Goal: Task Accomplishment & Management: Manage account settings

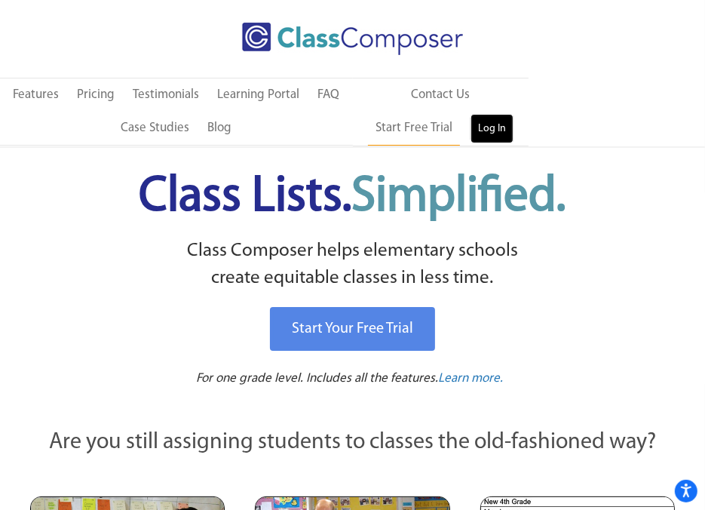
click at [470, 124] on link "Log In" at bounding box center [491, 129] width 43 height 30
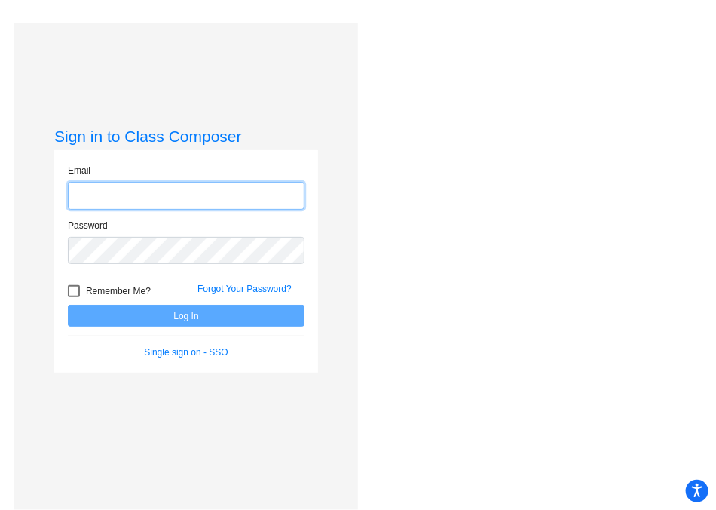
type input "[EMAIL_ADDRESS][PERSON_NAME][DOMAIN_NAME]"
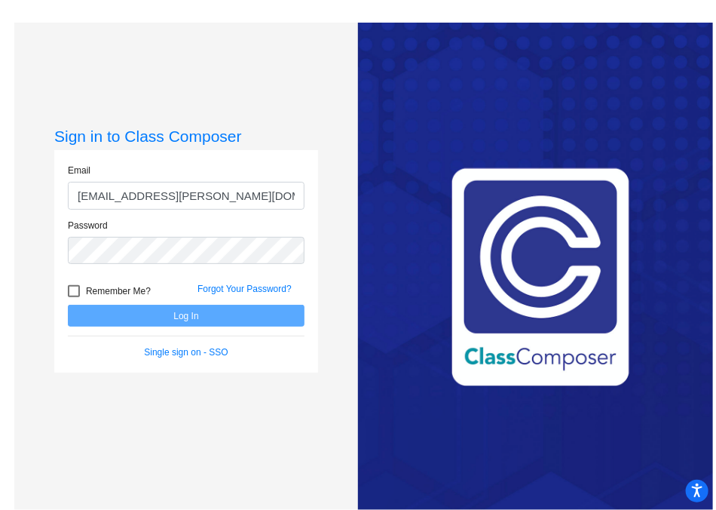
click at [72, 291] on div at bounding box center [74, 291] width 12 height 12
click at [73, 297] on input "Remember Me?" at bounding box center [73, 297] width 1 height 1
checkbox input "true"
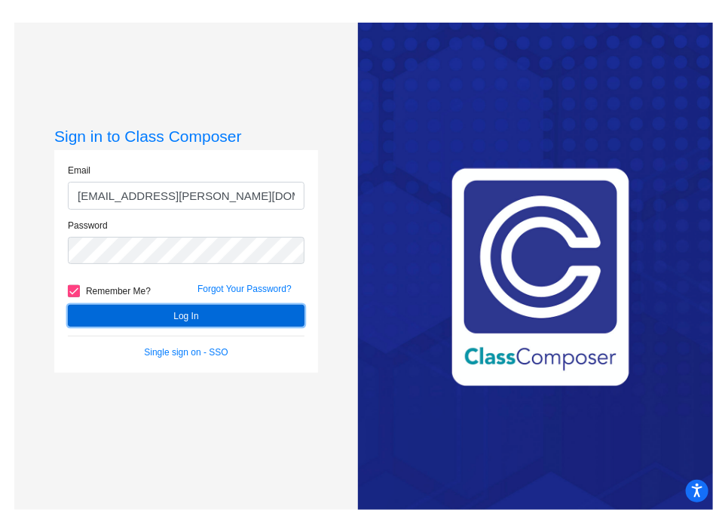
click at [84, 308] on button "Log In" at bounding box center [186, 316] width 237 height 22
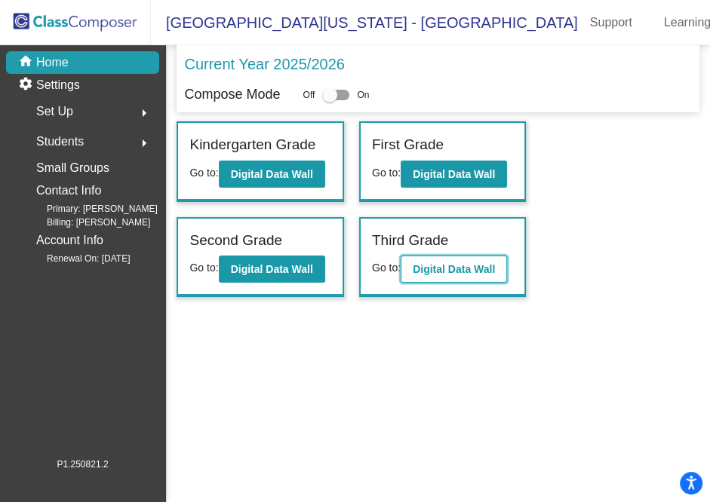
click at [428, 263] on b "Digital Data Wall" at bounding box center [453, 269] width 82 height 12
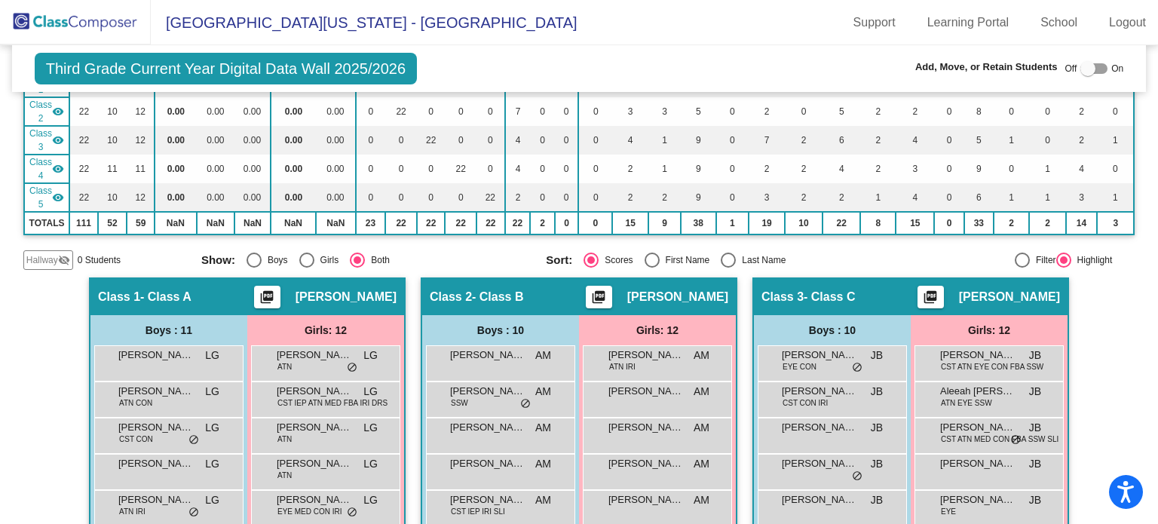
scroll to position [192, 0]
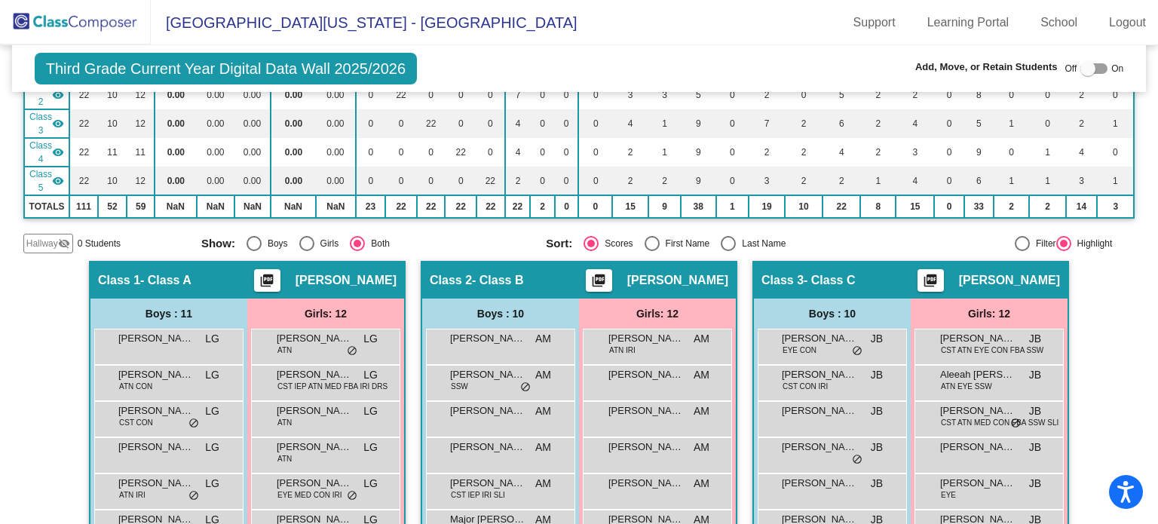
click at [676, 280] on span "[PERSON_NAME]" at bounding box center [677, 280] width 101 height 15
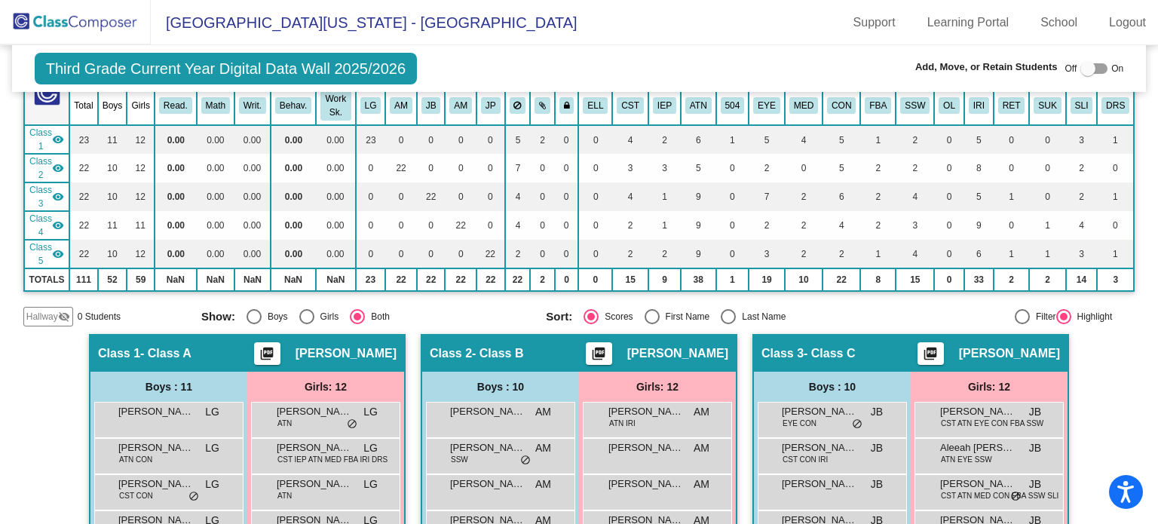
scroll to position [0, 0]
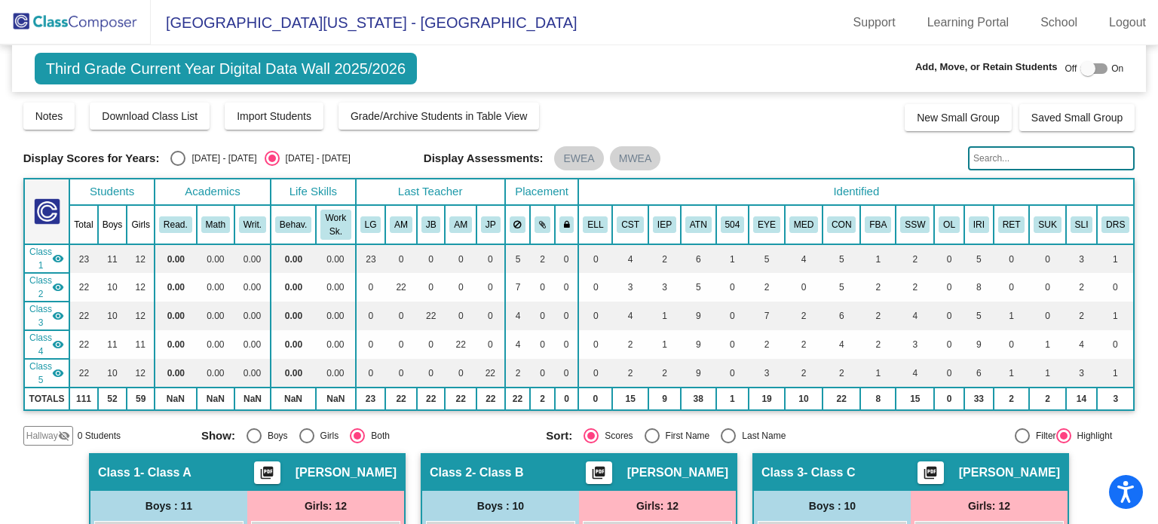
click at [608, 468] on mat-icon "picture_as_pdf" at bounding box center [599, 475] width 18 height 21
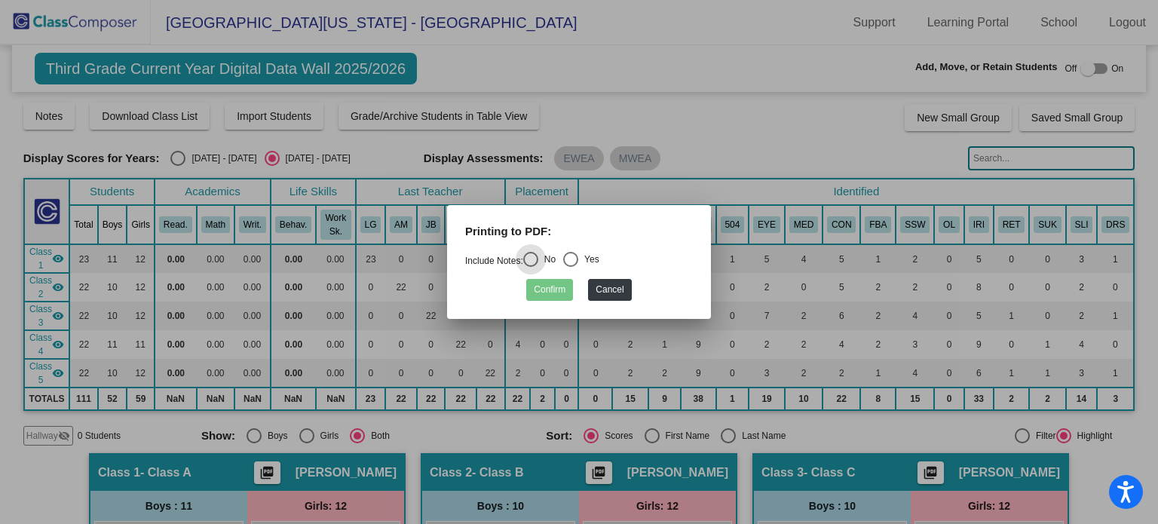
click at [578, 259] on div "Select an option" at bounding box center [570, 259] width 15 height 15
click at [571, 267] on input "Yes" at bounding box center [570, 267] width 1 height 1
radio input "true"
click at [556, 286] on button "Confirm" at bounding box center [549, 290] width 47 height 22
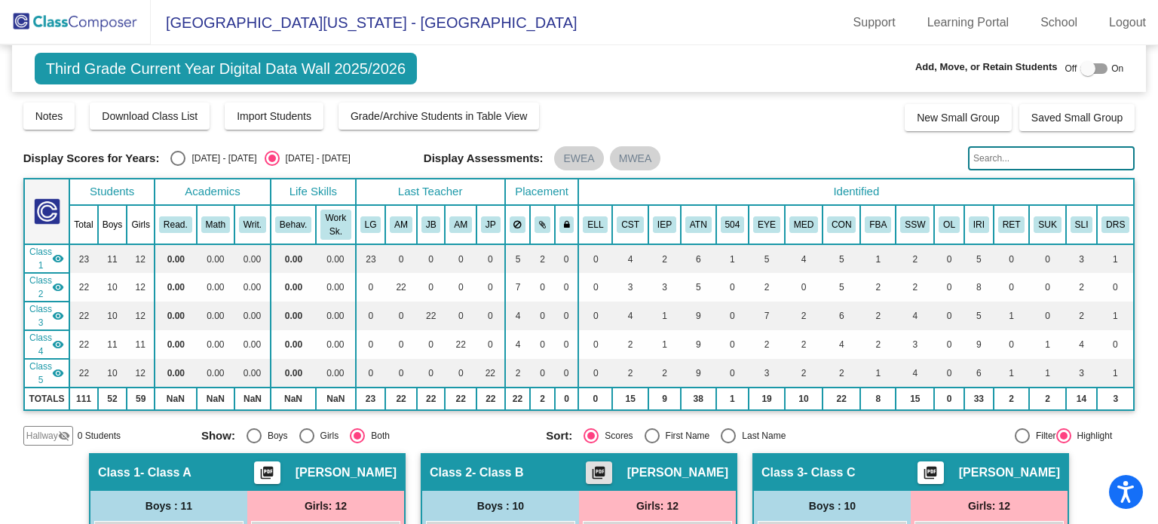
click at [608, 467] on mat-icon "picture_as_pdf" at bounding box center [599, 475] width 18 height 21
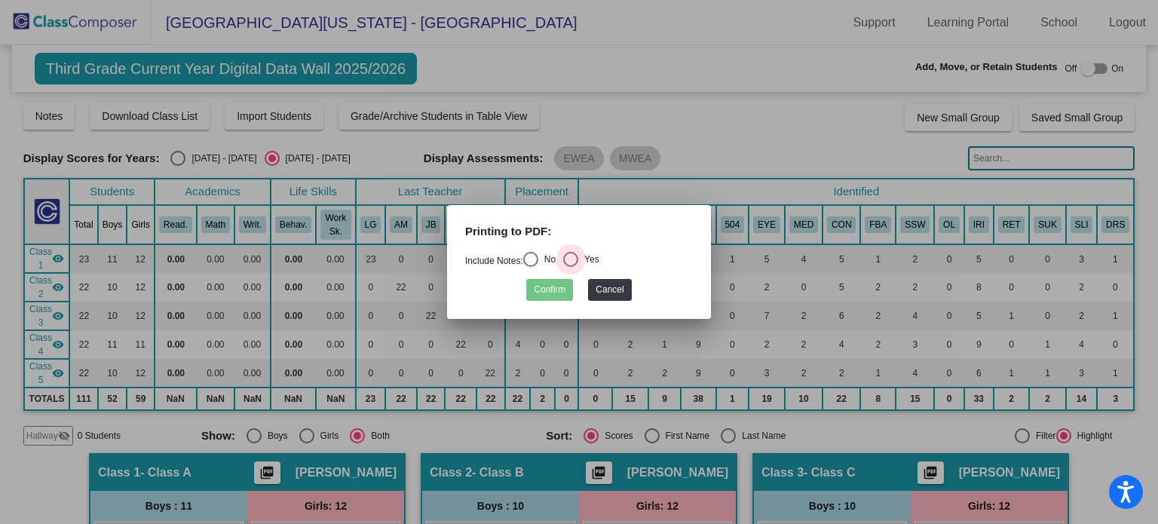
click at [572, 262] on div "Select an option" at bounding box center [570, 259] width 15 height 15
click at [571, 267] on input "Yes" at bounding box center [570, 267] width 1 height 1
radio input "true"
click at [552, 290] on button "Confirm" at bounding box center [549, 290] width 47 height 22
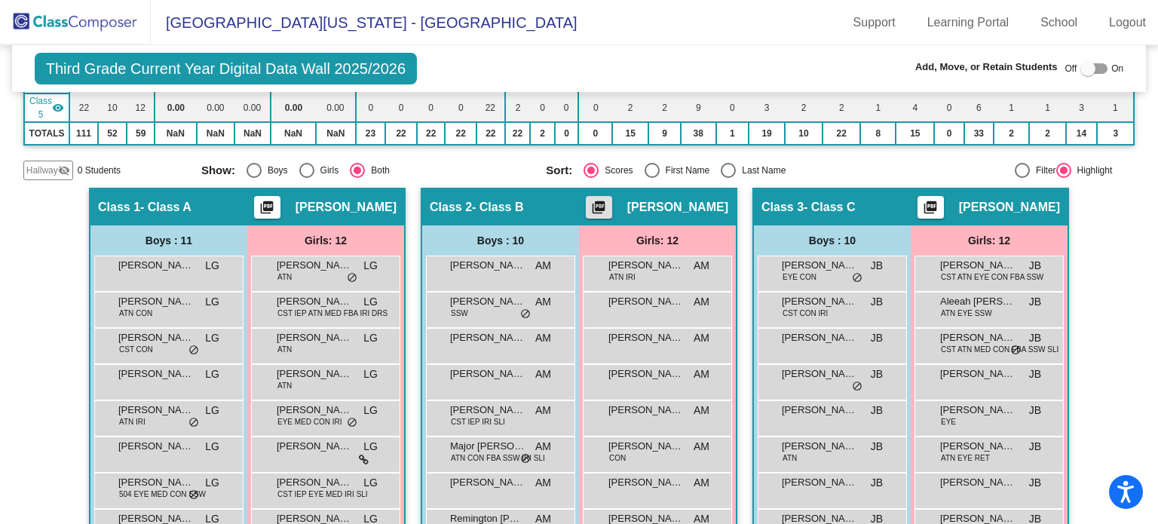
scroll to position [268, 0]
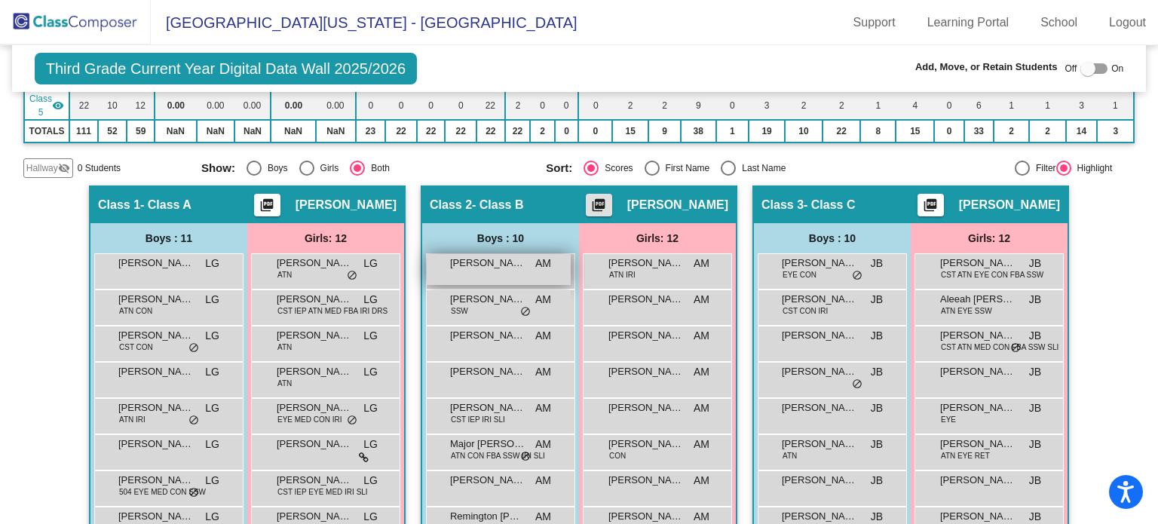
click at [512, 277] on div "[PERSON_NAME] AM lock do_not_disturb_alt" at bounding box center [499, 269] width 144 height 31
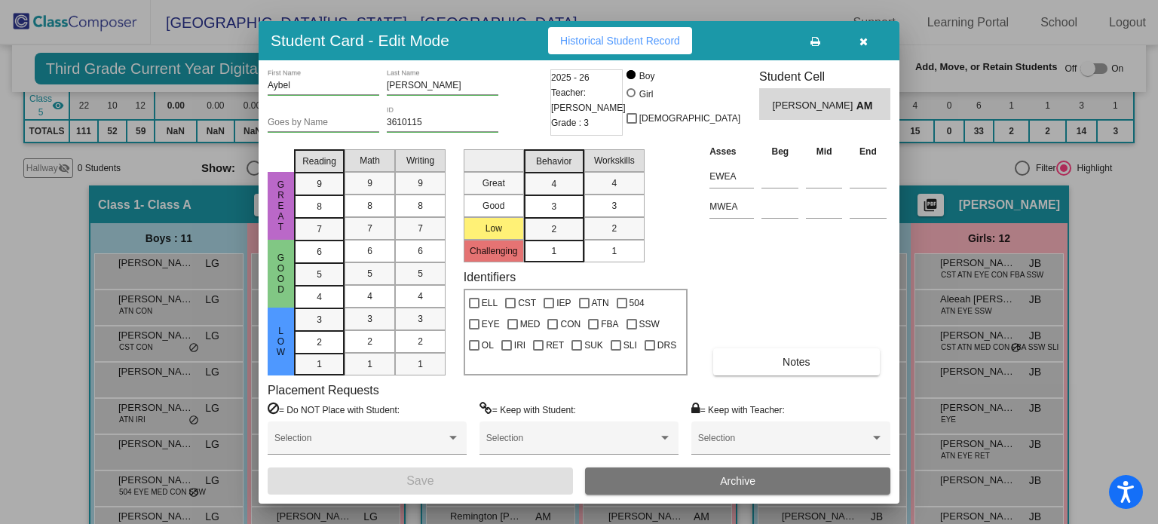
click at [716, 38] on icon "button" at bounding box center [864, 41] width 8 height 11
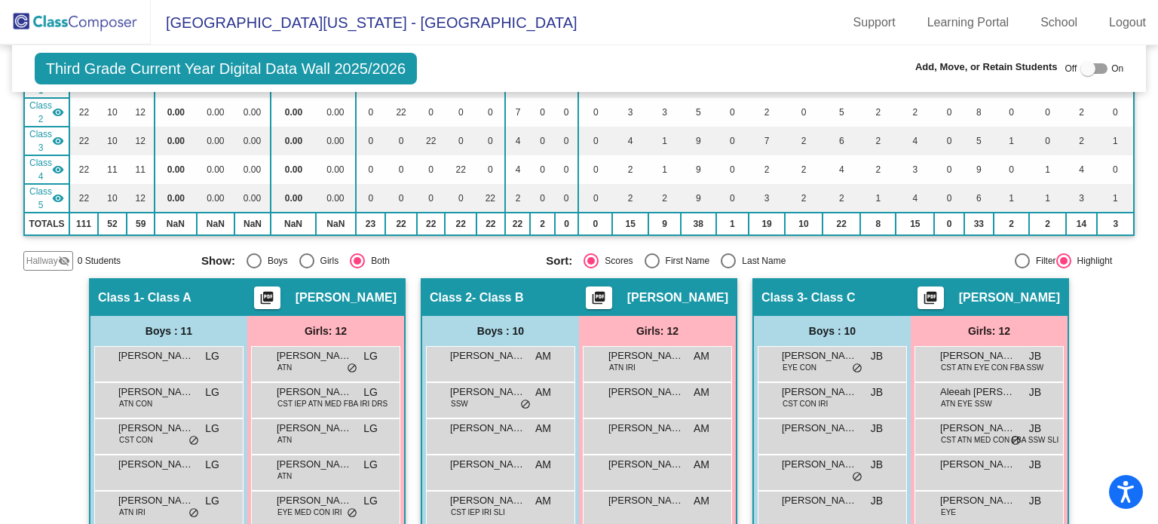
scroll to position [0, 0]
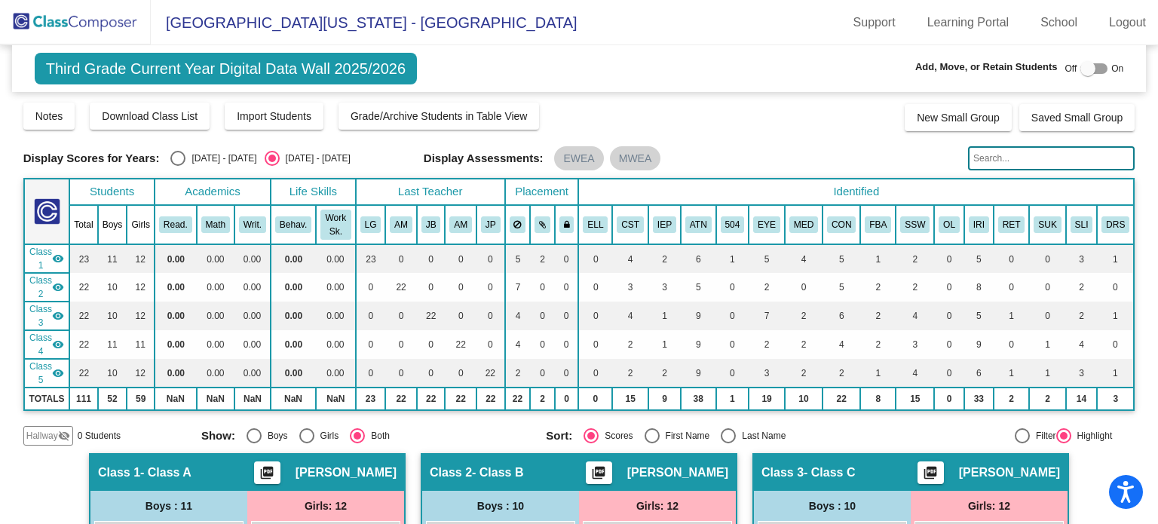
click at [63, 284] on mat-icon "visibility" at bounding box center [58, 287] width 12 height 12
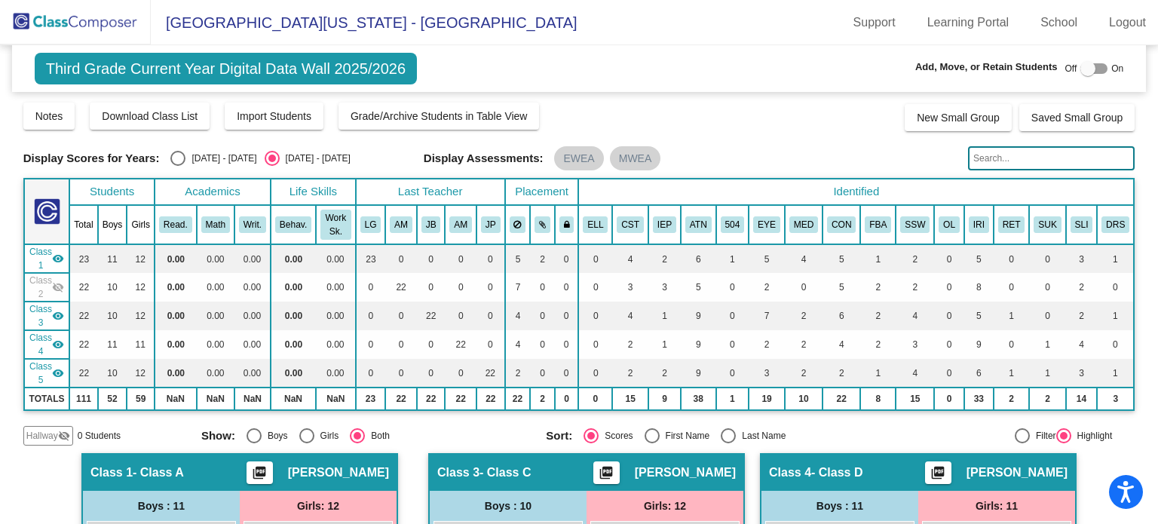
click at [634, 20] on mat-toolbar "[GEOGRAPHIC_DATA][US_STATE] - [PERSON_NAME] Support Learning Portal School Logo…" at bounding box center [579, 22] width 1158 height 45
click at [27, 17] on img at bounding box center [75, 22] width 151 height 44
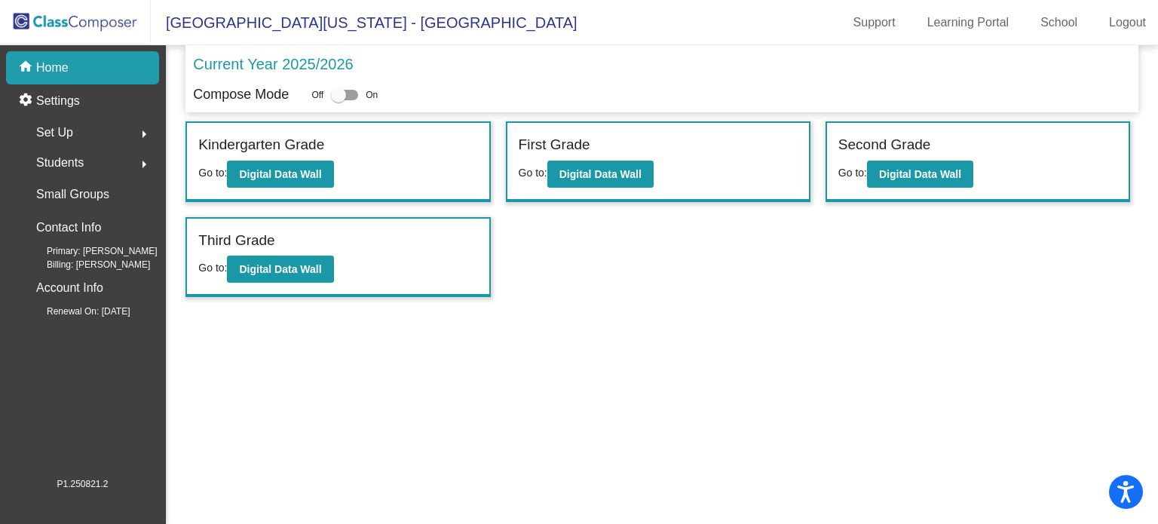
click at [45, 130] on span "Set Up" at bounding box center [54, 132] width 37 height 21
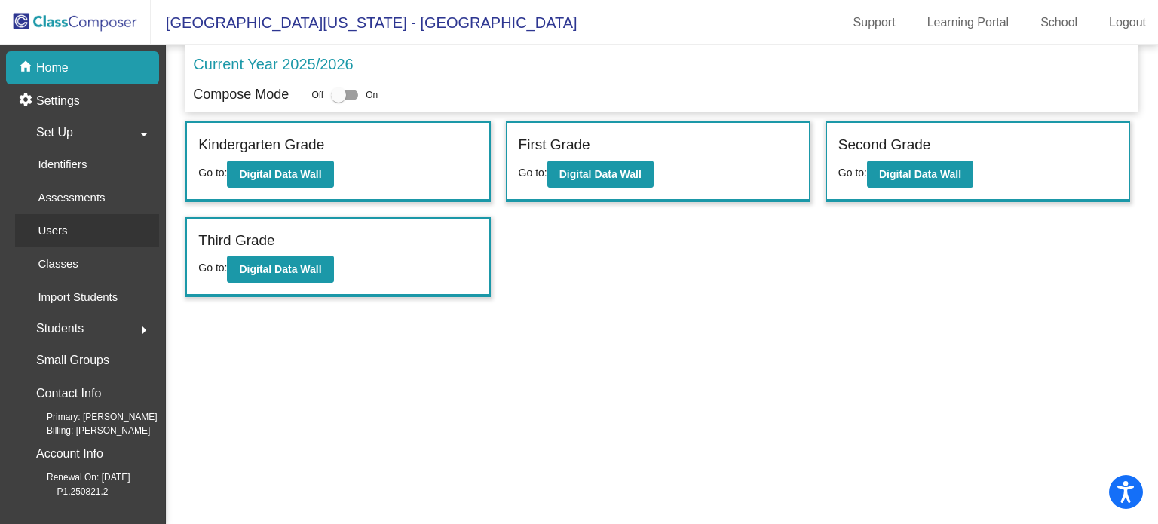
click at [59, 222] on p "Users" at bounding box center [52, 231] width 29 height 18
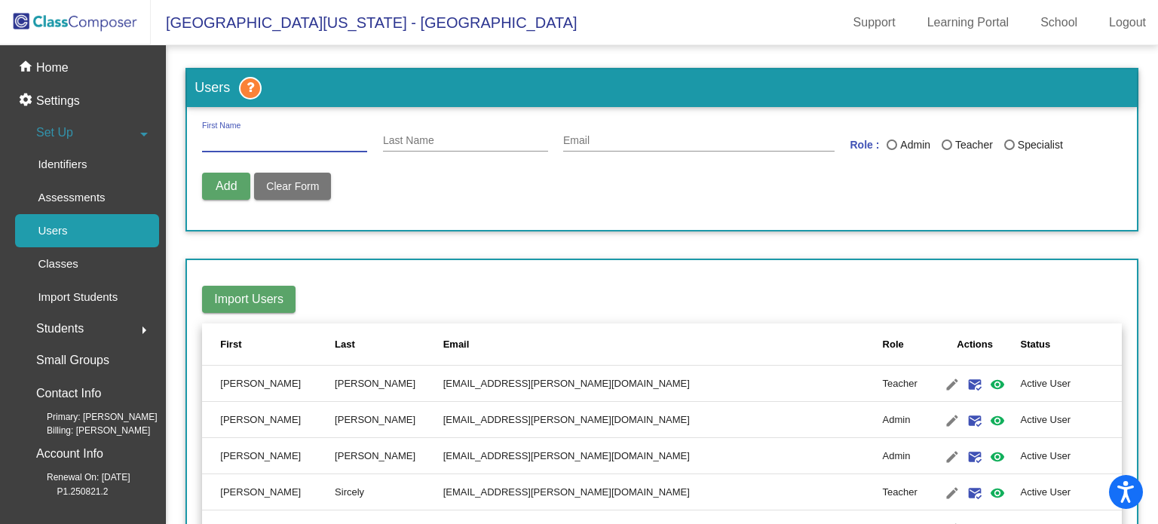
click at [318, 135] on input "First Name" at bounding box center [284, 141] width 165 height 12
type input "Kiera"
type input "[PERSON_NAME]"
click at [588, 138] on input "Email" at bounding box center [698, 141] width 271 height 12
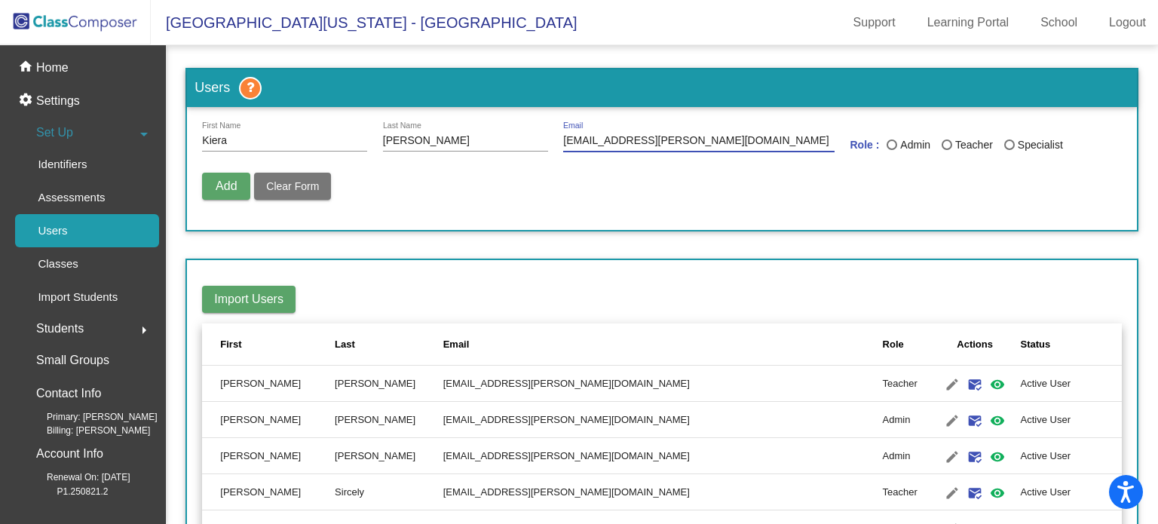
type input "[EMAIL_ADDRESS][PERSON_NAME][DOMAIN_NAME]"
click at [716, 139] on div "Last Name" at bounding box center [947, 144] width 11 height 11
click at [716, 150] on input "Teacher" at bounding box center [946, 150] width 1 height 1
radio input "true"
click at [234, 186] on span "Add" at bounding box center [226, 185] width 21 height 13
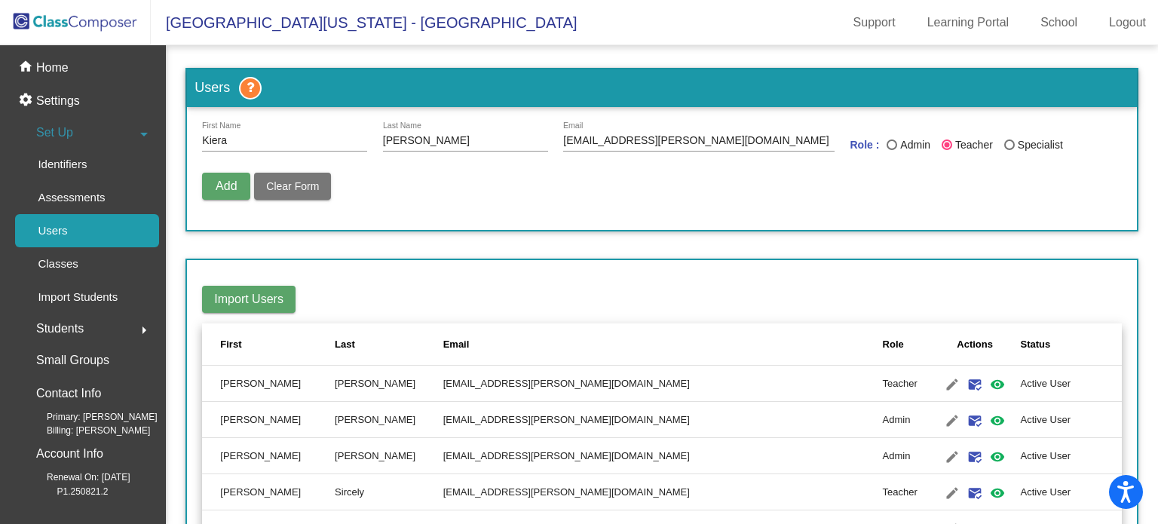
radio input "false"
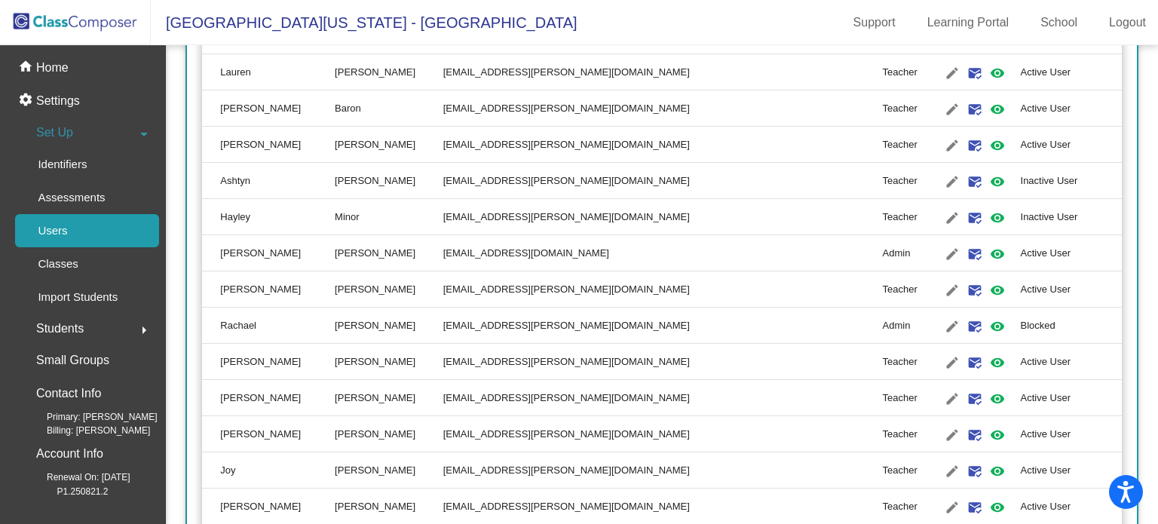
scroll to position [533, 0]
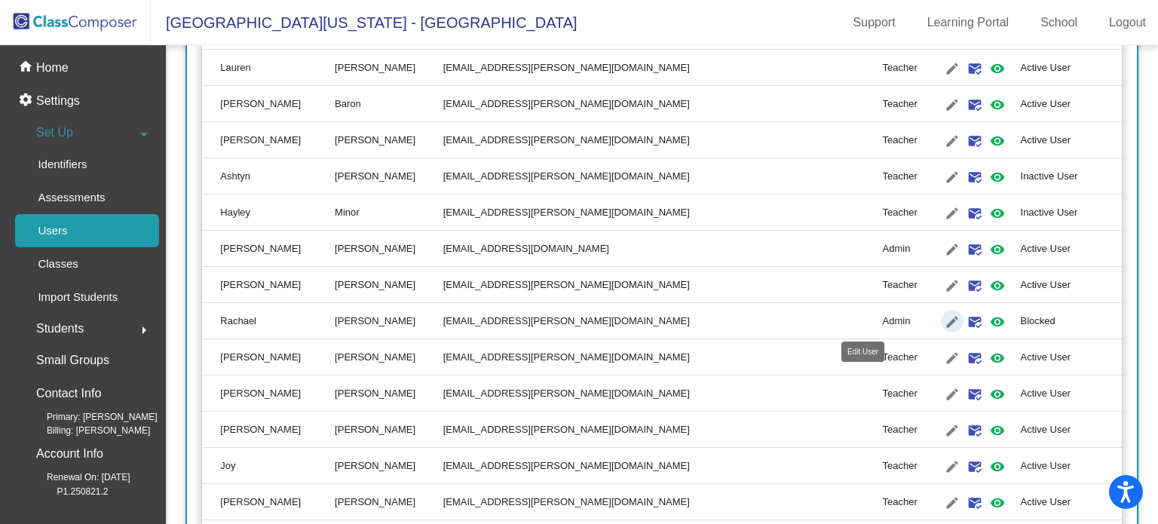
click at [716, 319] on mat-icon "edit" at bounding box center [952, 322] width 18 height 18
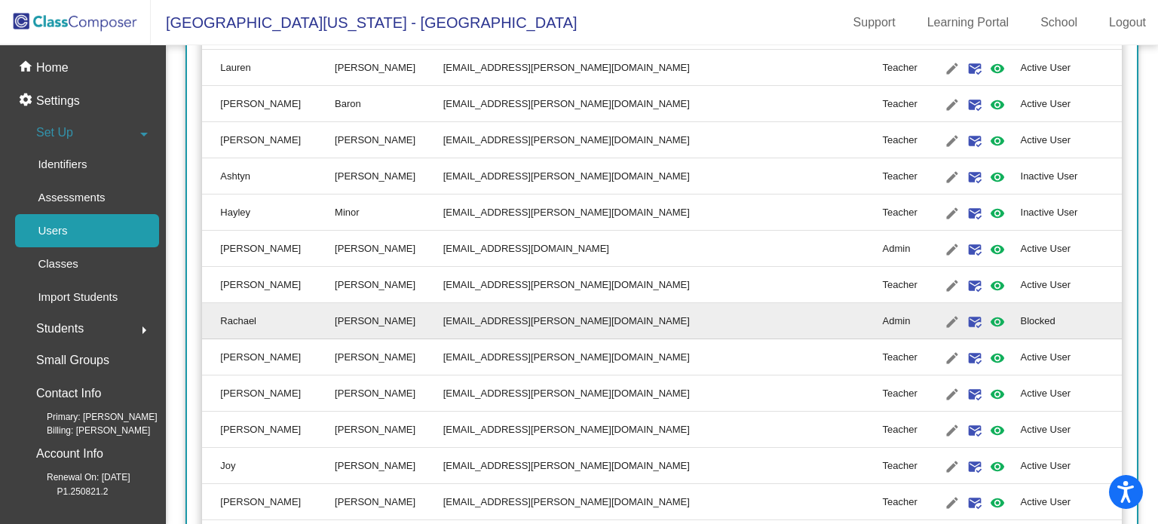
type input "Rachael"
type input "[PERSON_NAME]"
type input "[EMAIL_ADDRESS][PERSON_NAME][DOMAIN_NAME]"
radio input "true"
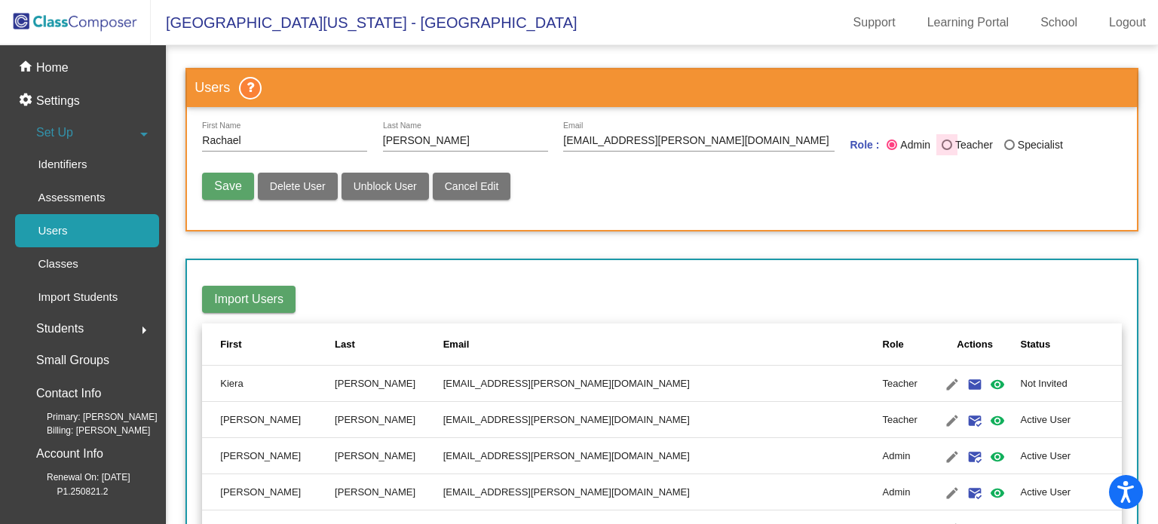
click at [716, 145] on div "Last Name" at bounding box center [947, 144] width 11 height 11
click at [716, 150] on input "Teacher" at bounding box center [946, 150] width 1 height 1
radio input "true"
click at [474, 183] on span "Cancel Edit" at bounding box center [472, 186] width 54 height 12
radio input "false"
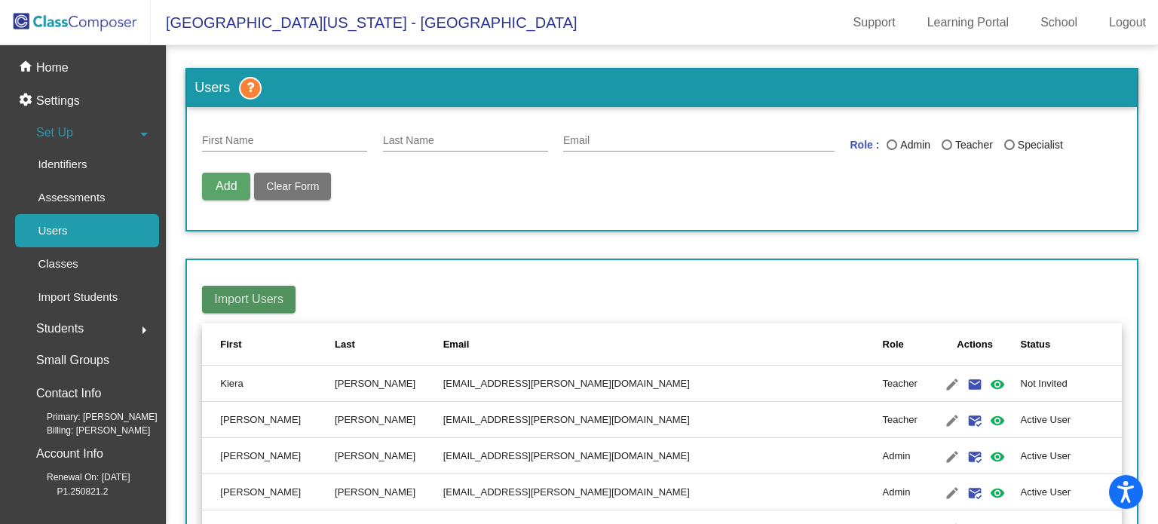
click at [241, 295] on span "Import Users" at bounding box center [248, 299] width 69 height 13
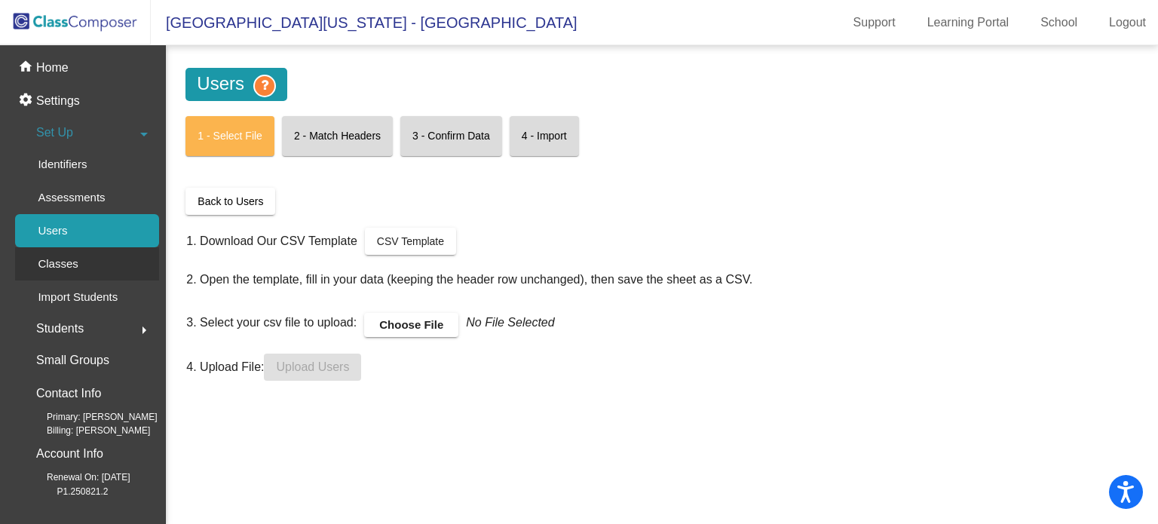
click at [70, 258] on p "Classes" at bounding box center [58, 264] width 40 height 18
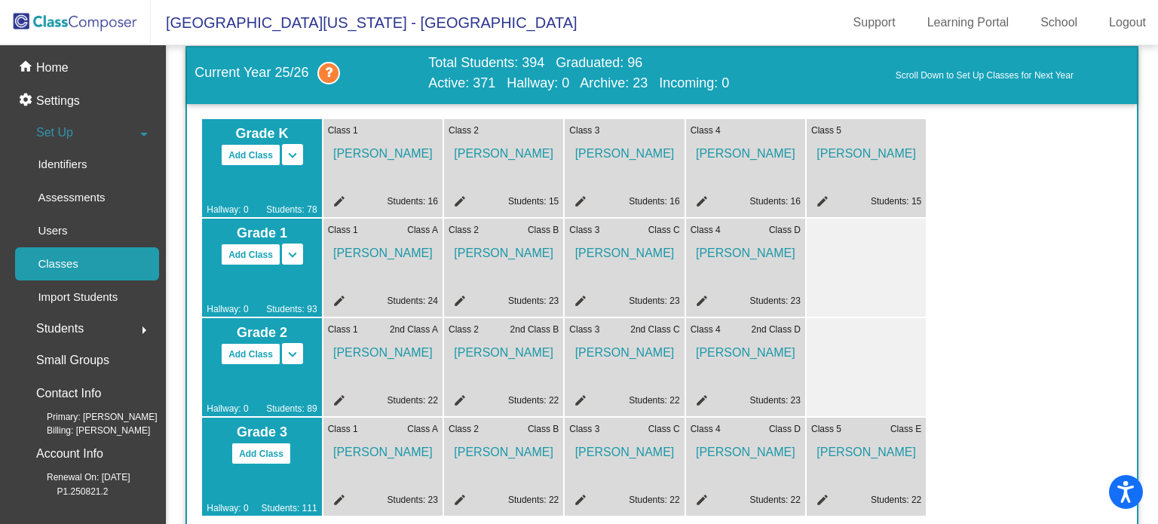
scroll to position [93, 0]
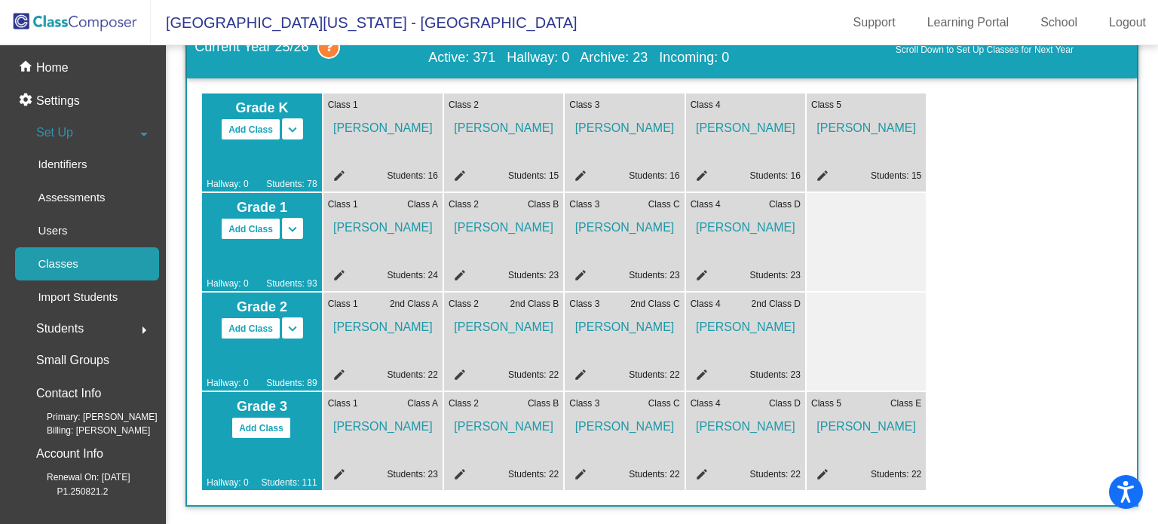
click at [459, 473] on mat-icon "edit" at bounding box center [458, 476] width 18 height 18
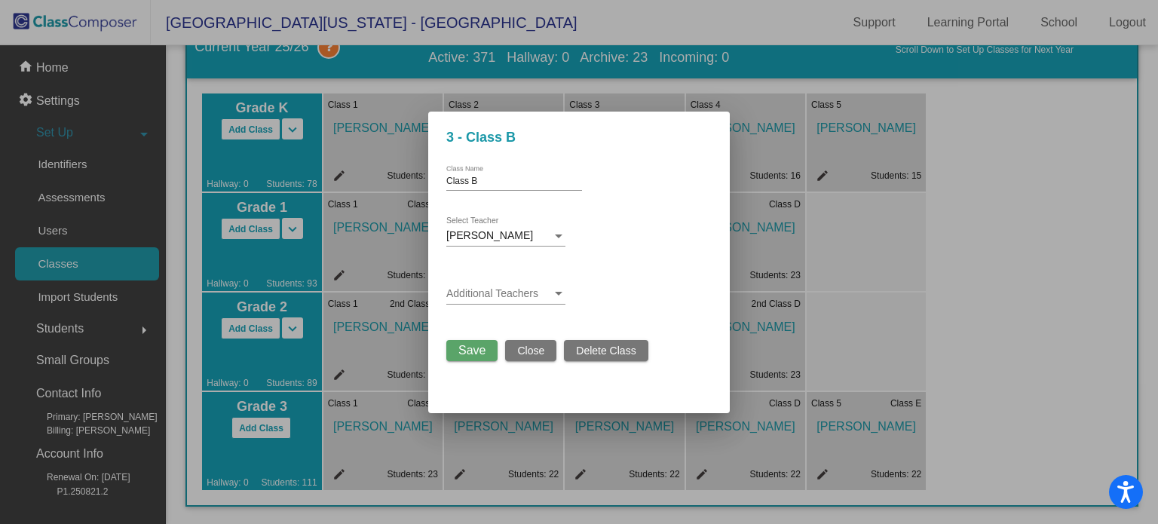
click at [556, 236] on div at bounding box center [559, 236] width 8 height 4
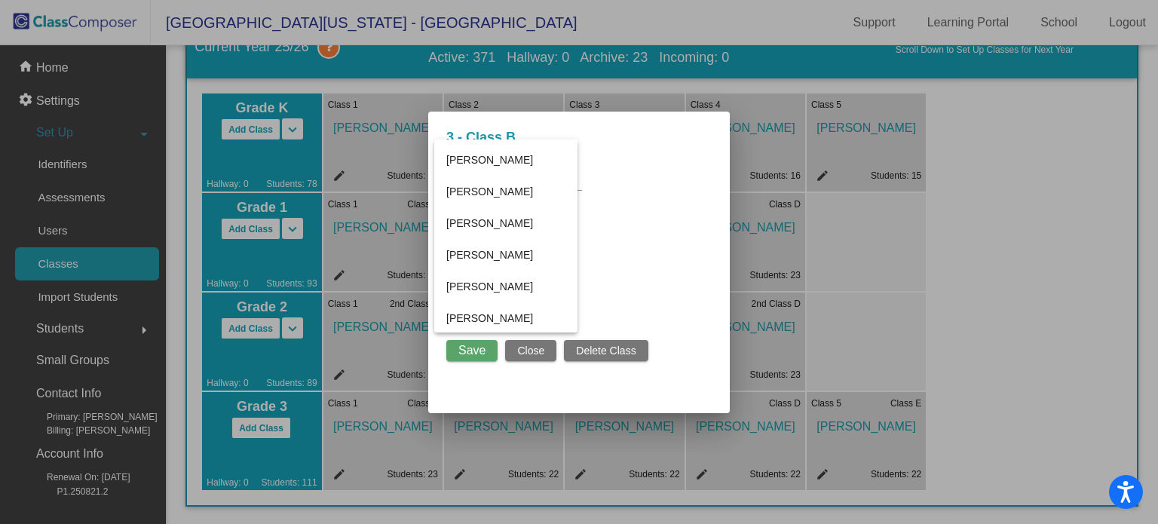
scroll to position [455, 0]
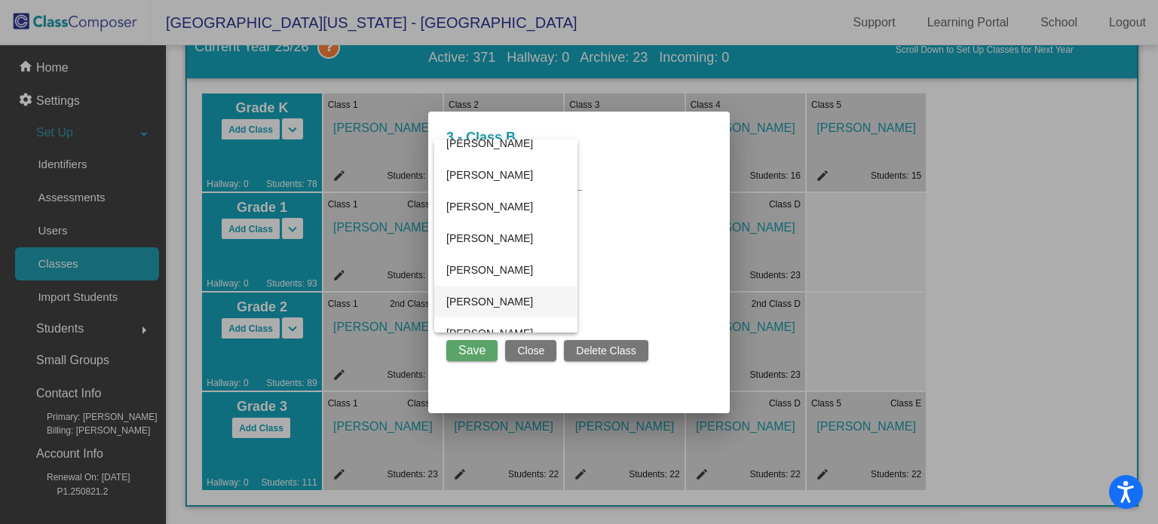
click at [504, 299] on span "[PERSON_NAME]" at bounding box center [505, 302] width 119 height 32
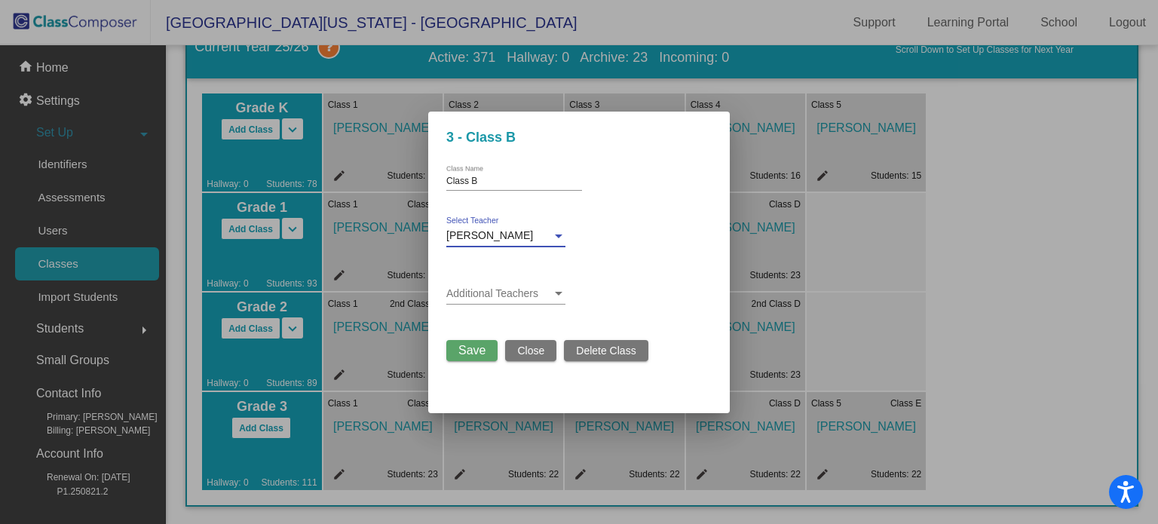
click at [491, 344] on button "Save" at bounding box center [471, 350] width 51 height 21
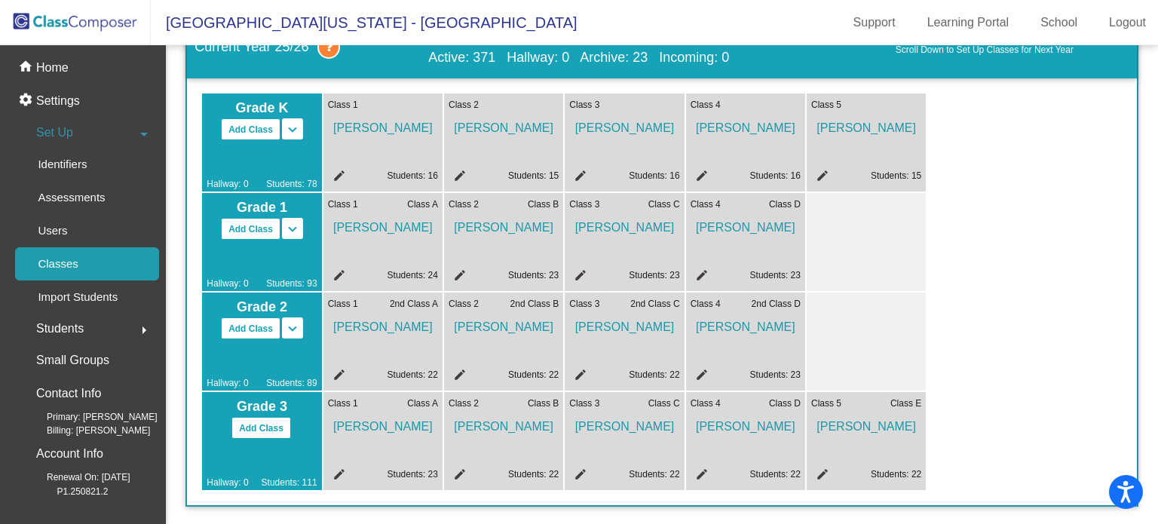
click at [78, 329] on span "Students" at bounding box center [60, 328] width 48 height 21
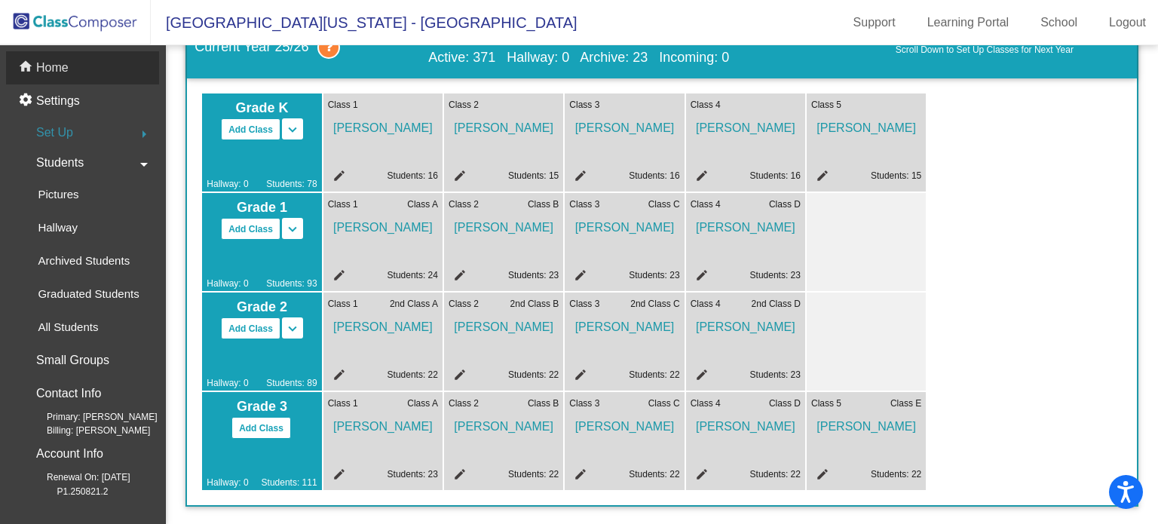
click at [59, 66] on p "Home" at bounding box center [52, 68] width 32 height 18
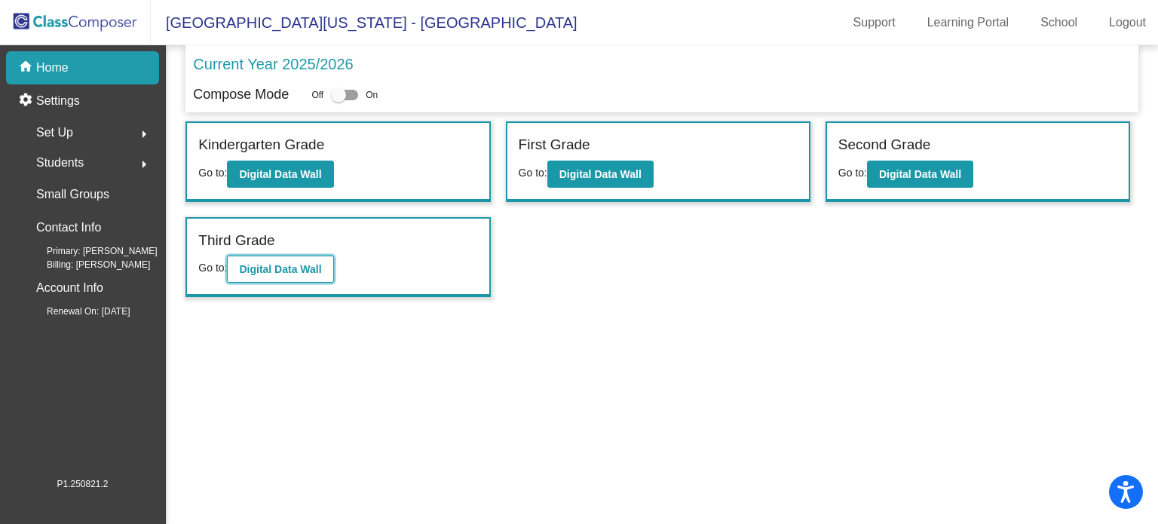
click at [294, 271] on b "Digital Data Wall" at bounding box center [280, 269] width 82 height 12
